Goal: Information Seeking & Learning: Learn about a topic

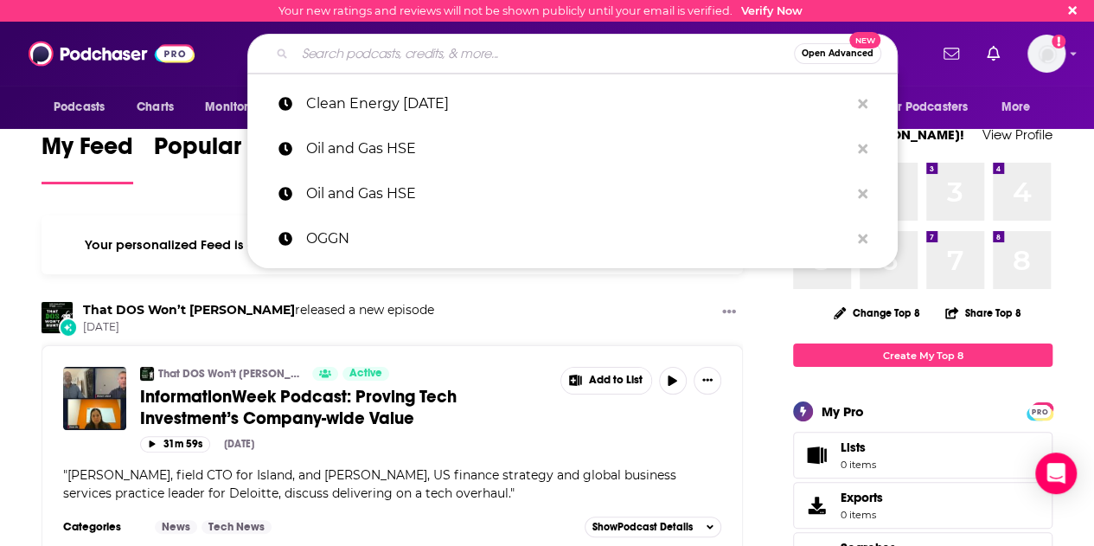
click at [488, 52] on input "Search podcasts, credits, & more..." at bounding box center [544, 54] width 499 height 28
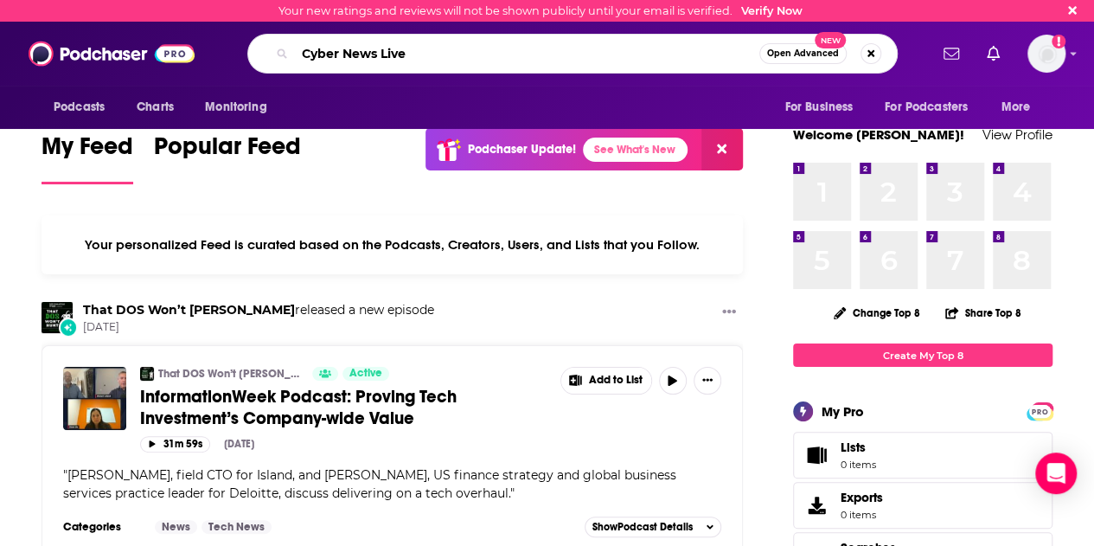
type input "Cyber News Live"
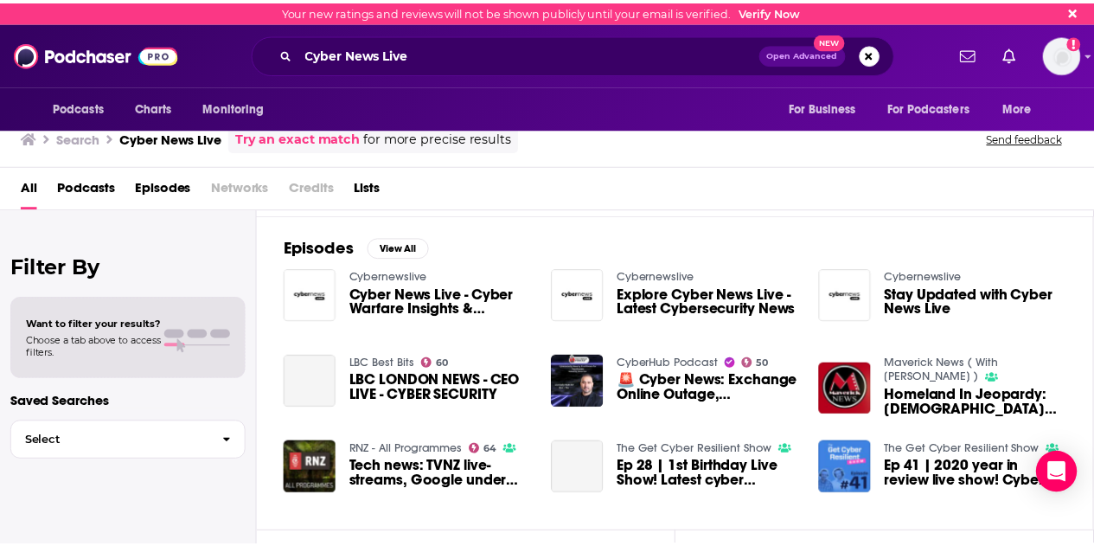
scroll to position [234, 0]
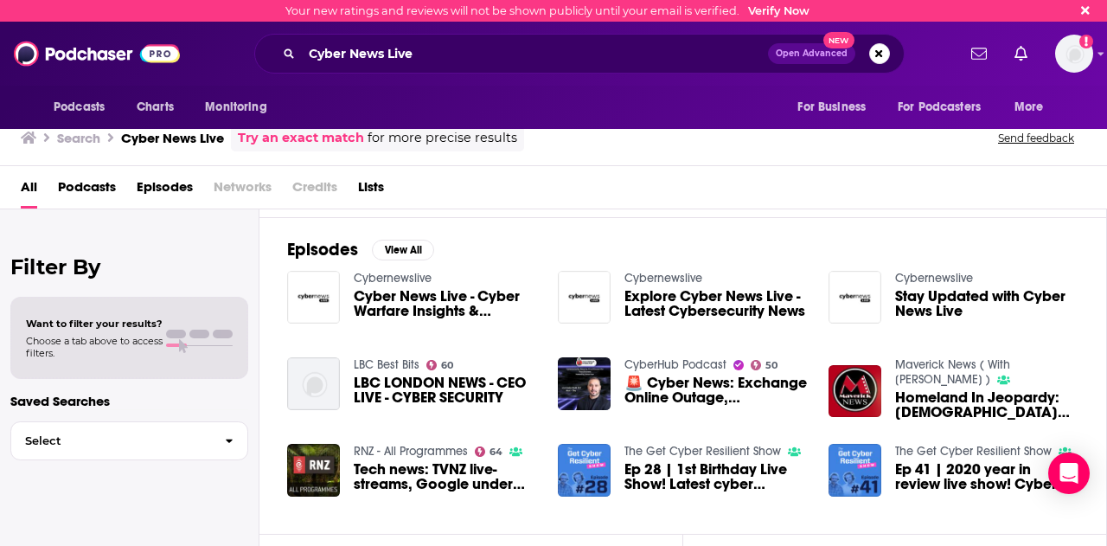
click at [467, 303] on span "Cyber News Live - Cyber Warfare Insights & Updates" at bounding box center [445, 303] width 183 height 29
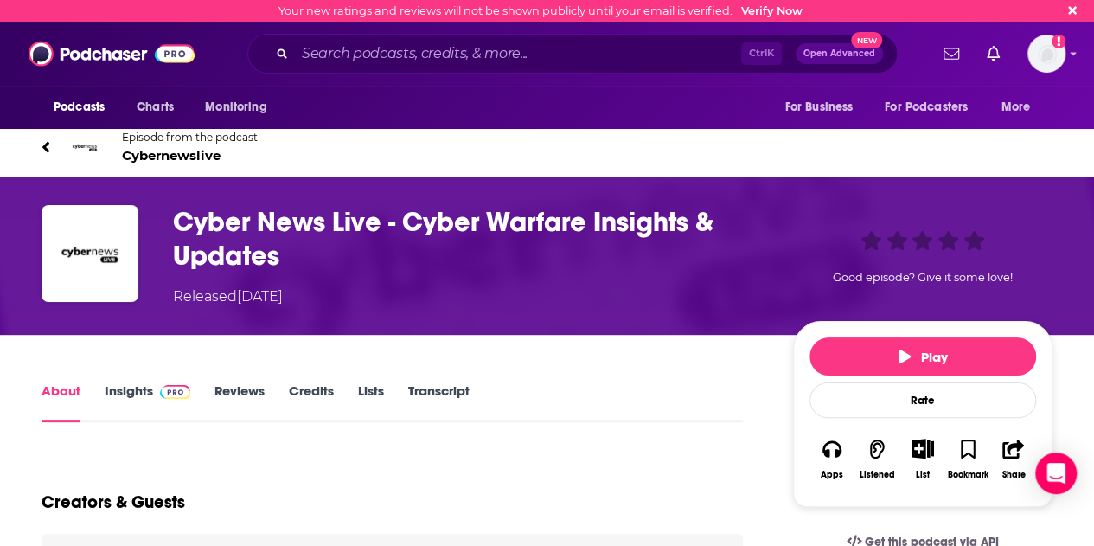
scroll to position [183, 0]
